Goal: Task Accomplishment & Management: Complete application form

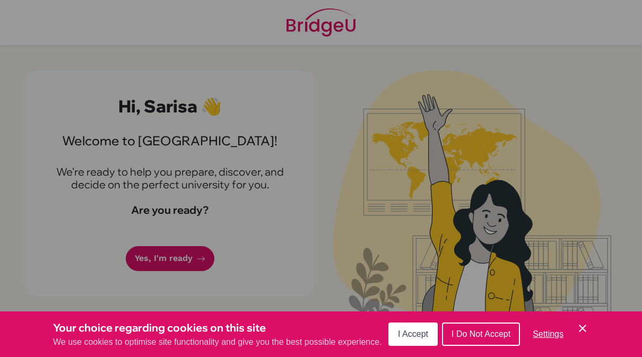
click at [410, 332] on span "I Accept" at bounding box center [413, 334] width 30 height 9
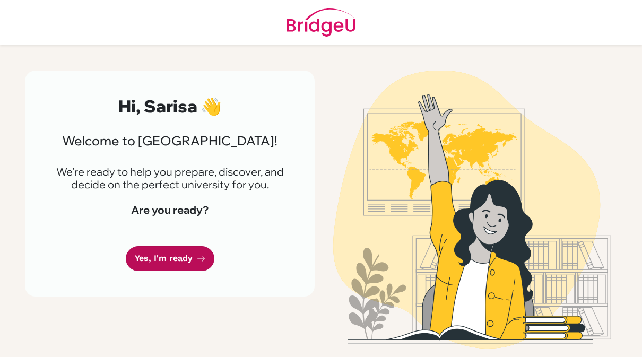
click at [151, 260] on link "Yes, I'm ready" at bounding box center [170, 258] width 89 height 25
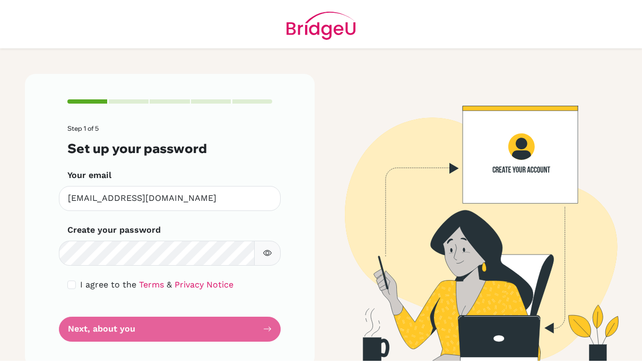
scroll to position [8, 0]
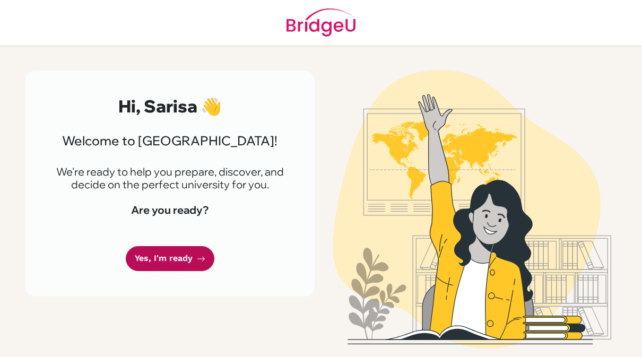
click at [176, 254] on link "Yes, I'm ready" at bounding box center [170, 258] width 89 height 25
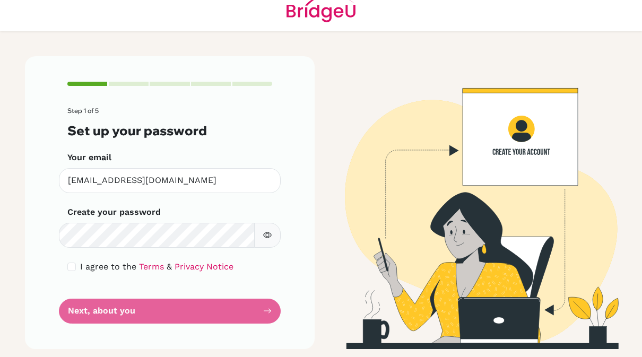
scroll to position [14, 0]
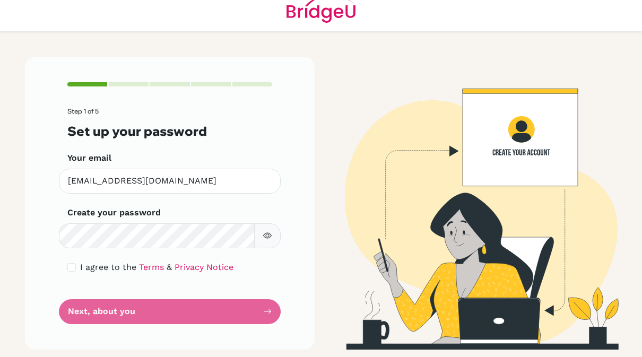
click at [72, 265] on input "checkbox" at bounding box center [71, 267] width 8 height 8
checkbox input "true"
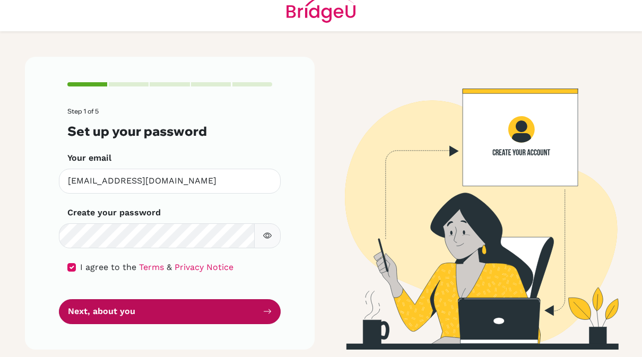
click at [204, 302] on button "Next, about you" at bounding box center [170, 311] width 222 height 25
